Goal: Task Accomplishment & Management: Manage account settings

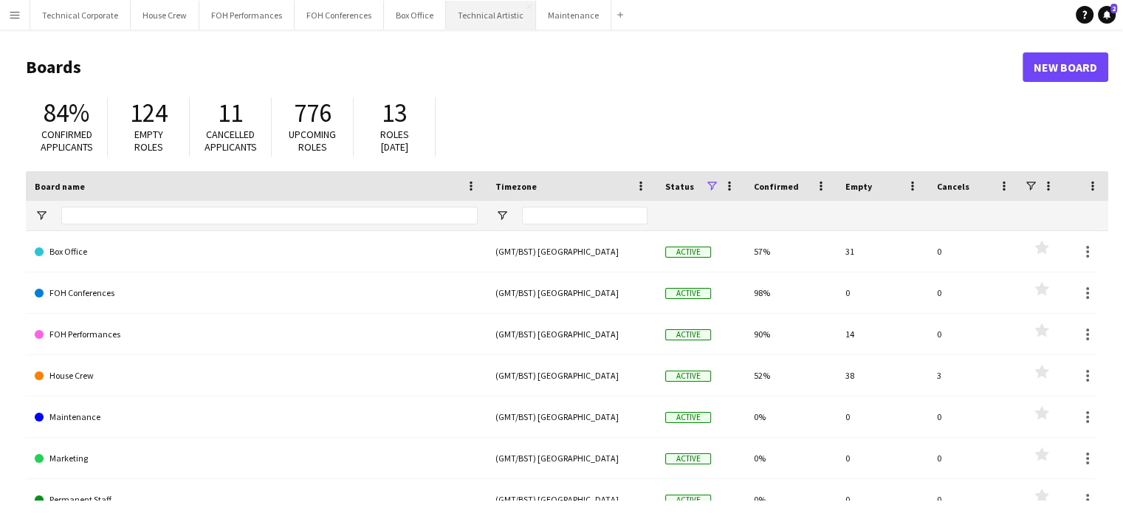
click at [476, 15] on button "Technical Artistic Close" at bounding box center [491, 15] width 90 height 29
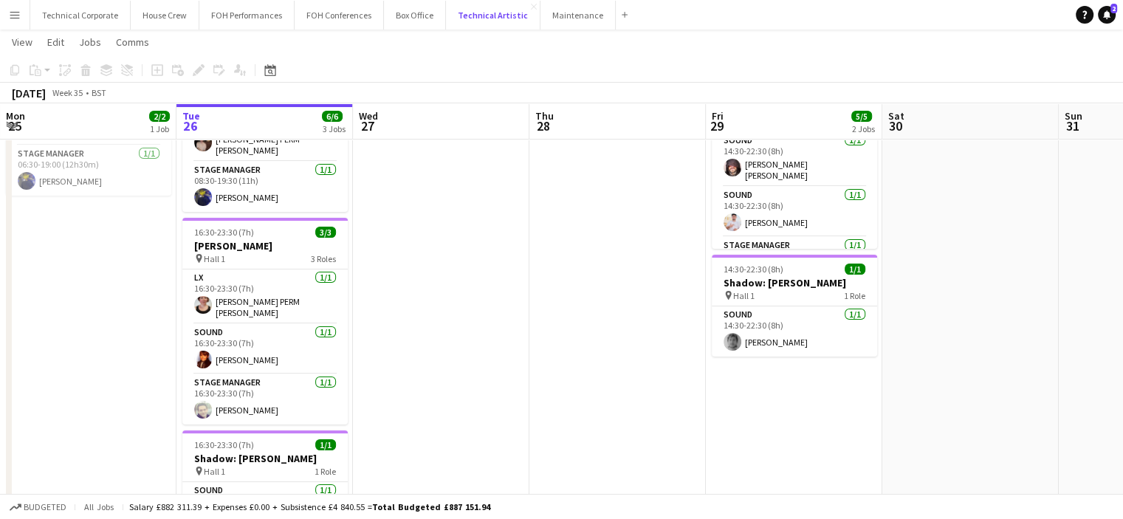
scroll to position [142, 0]
click at [162, 18] on button "House Crew Close" at bounding box center [165, 15] width 69 height 29
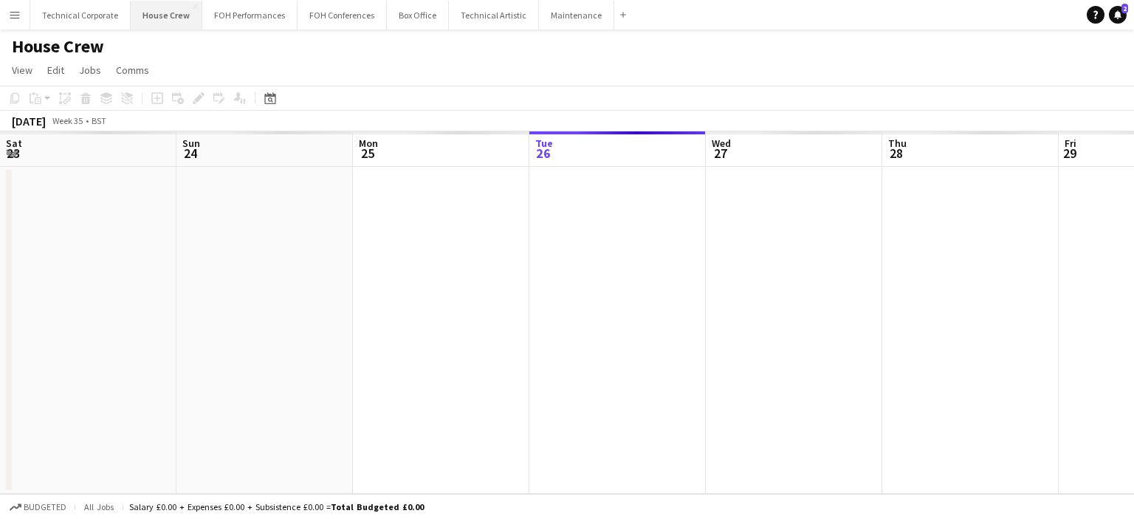
scroll to position [0, 353]
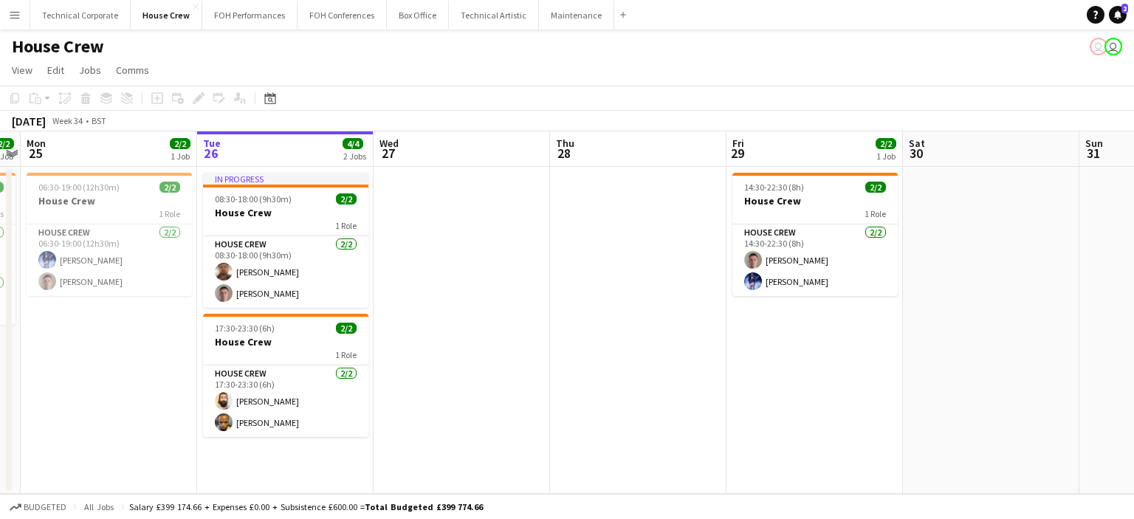
drag, startPoint x: 218, startPoint y: 439, endPoint x: 240, endPoint y: 428, distance: 25.1
click at [240, 428] on app-calendar-viewport "Sat 23 Sun 24 2/2 1 Job Mon 25 2/2 1 Job Tue 26 4/4 2 Jobs Wed 27 Thu 28 Fri 29…" at bounding box center [567, 312] width 1134 height 363
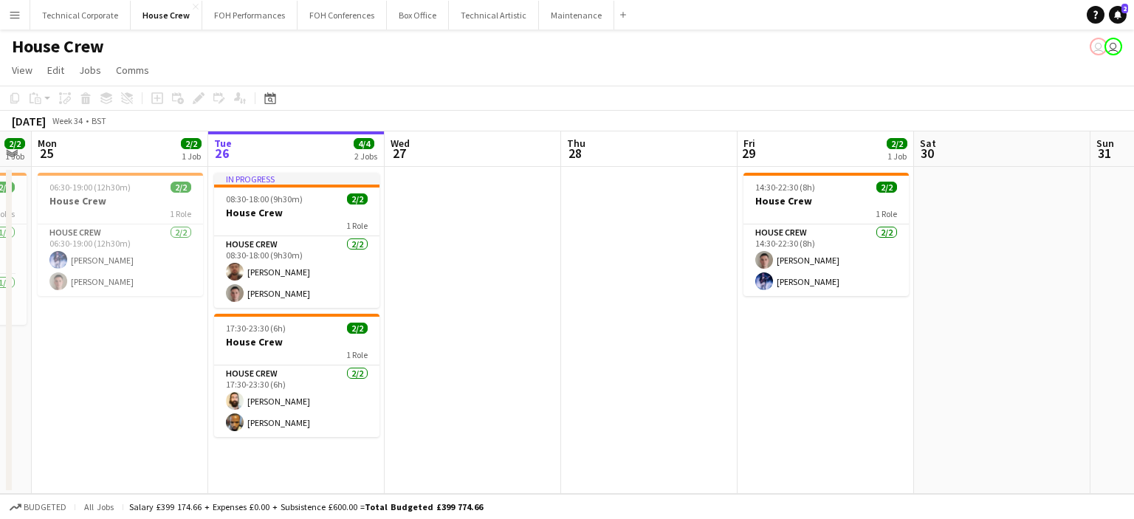
drag, startPoint x: 240, startPoint y: 428, endPoint x: 251, endPoint y: 425, distance: 11.3
click at [251, 425] on app-calendar-viewport "Sat 23 Sun 24 2/2 1 Job Mon 25 2/2 1 Job Tue 26 4/4 2 Jobs Wed 27 Thu 28 Fri 29…" at bounding box center [567, 312] width 1134 height 363
click at [251, 425] on app-card-role "House Crew [DATE] 17:30-23:30 (6h) [PERSON_NAME] [PERSON_NAME]" at bounding box center [298, 402] width 165 height 72
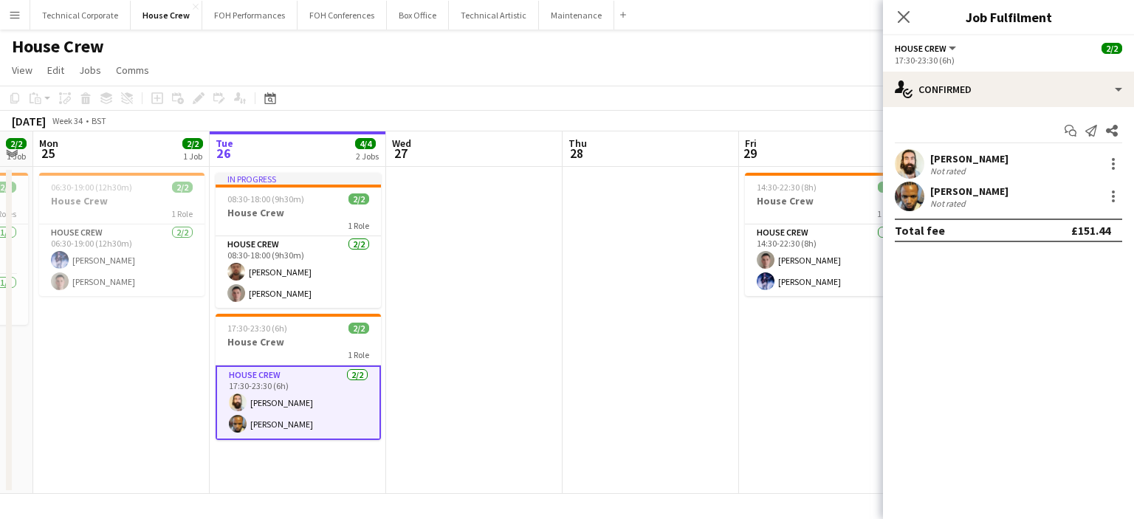
click at [924, 191] on div at bounding box center [910, 197] width 30 height 30
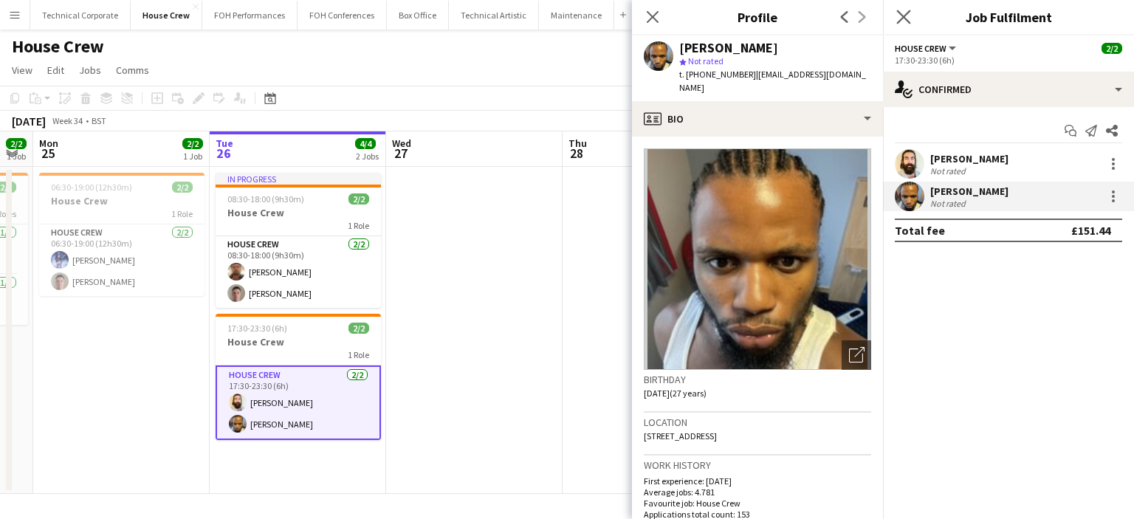
click at [895, 15] on app-icon "Close pop-in" at bounding box center [904, 17] width 21 height 21
